Goal: Transaction & Acquisition: Purchase product/service

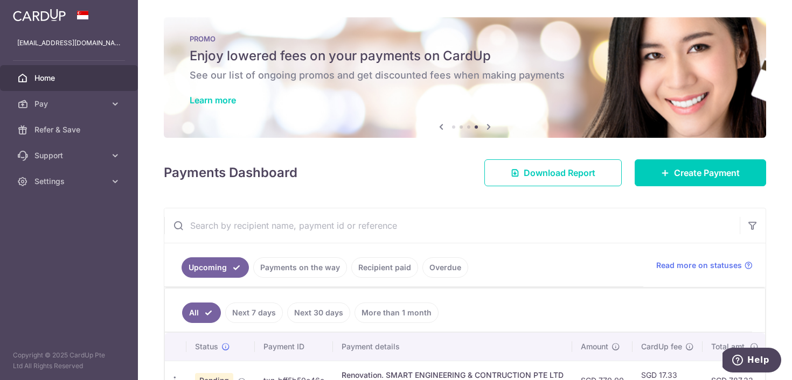
scroll to position [0, 82]
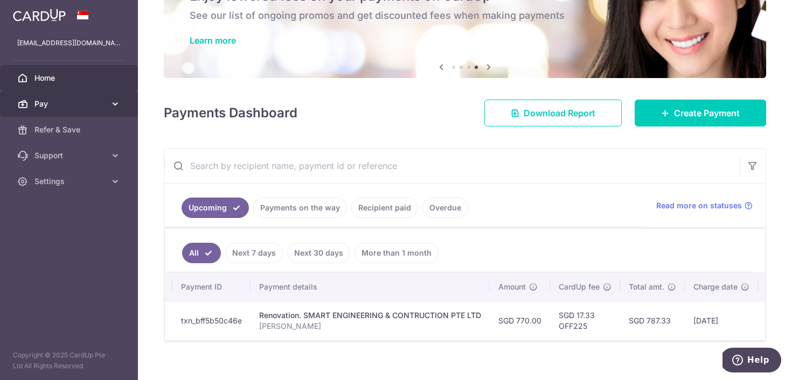
click at [72, 101] on span "Pay" at bounding box center [69, 104] width 71 height 11
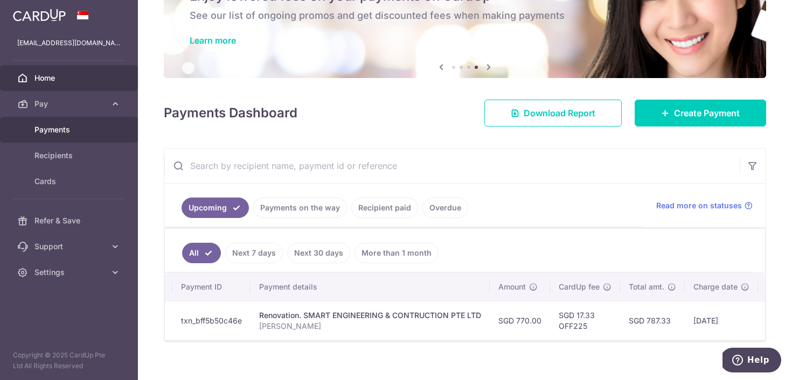
click at [75, 130] on span "Payments" at bounding box center [69, 129] width 71 height 11
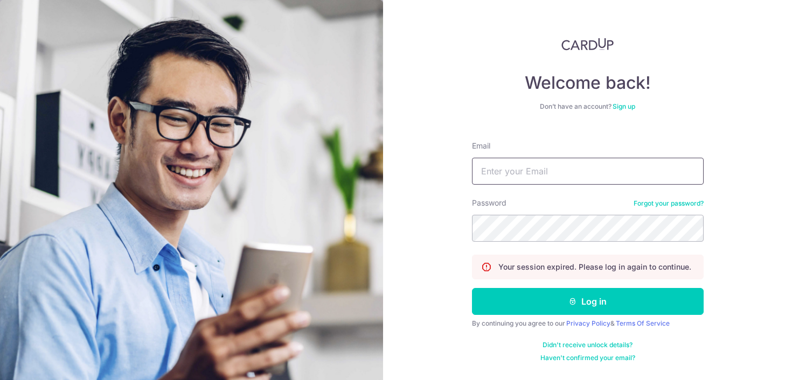
click at [551, 174] on input "Email" at bounding box center [588, 171] width 232 height 27
click at [556, 209] on div "Password Forgot your password?" at bounding box center [588, 220] width 232 height 44
type input "[EMAIL_ADDRESS][DOMAIN_NAME]"
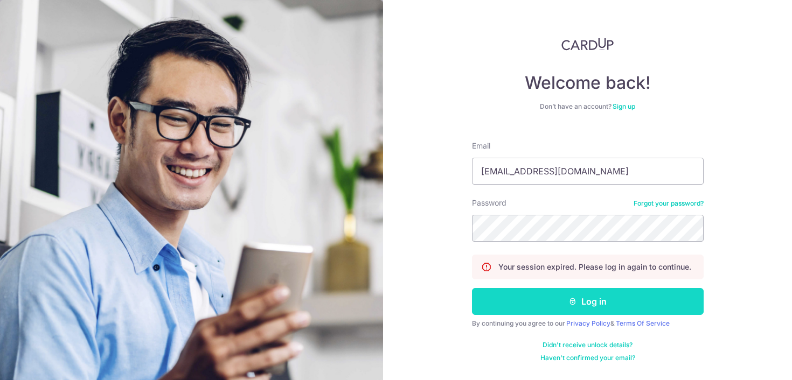
click at [581, 310] on button "Log in" at bounding box center [588, 301] width 232 height 27
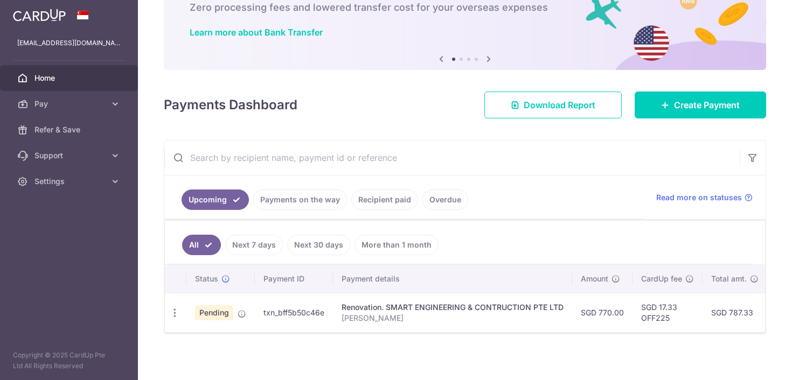
scroll to position [73, 0]
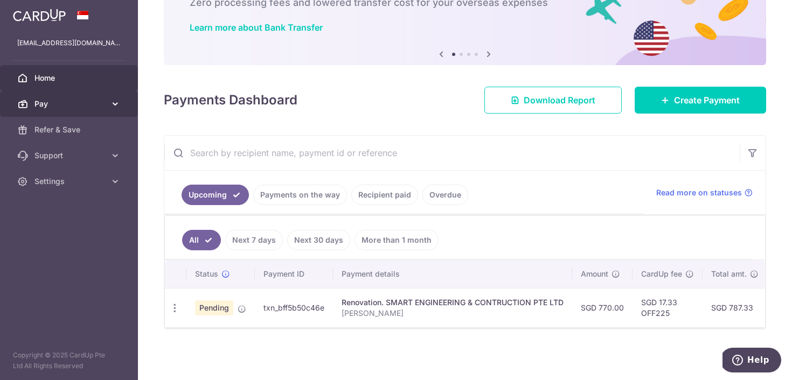
click at [45, 103] on span "Pay" at bounding box center [69, 104] width 71 height 11
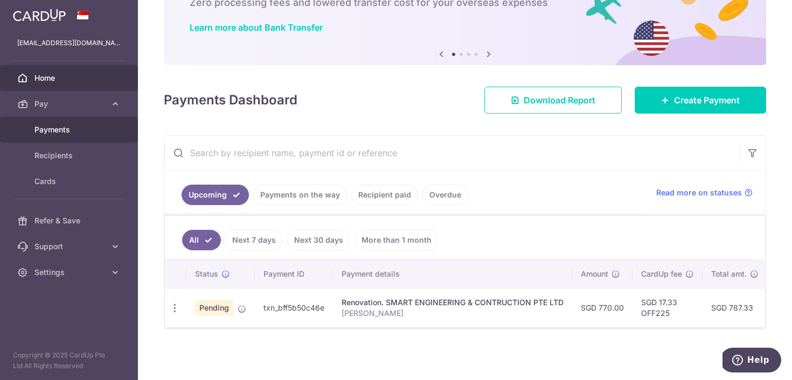
click at [52, 131] on span "Payments" at bounding box center [69, 129] width 71 height 11
